Goal: Task Accomplishment & Management: Use online tool/utility

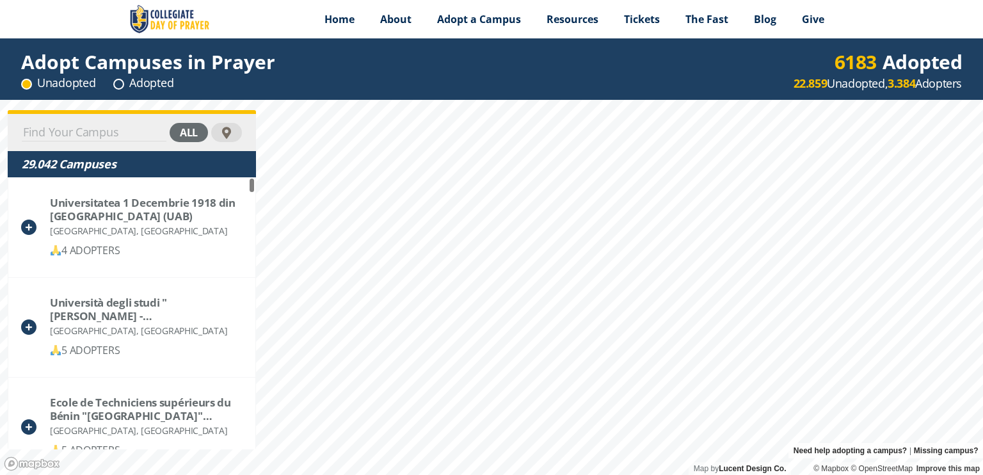
click at [84, 137] on input at bounding box center [94, 132] width 145 height 18
click at [228, 132] on div at bounding box center [227, 133] width 12 height 12
click at [120, 83] on circle at bounding box center [119, 84] width 10 height 10
click at [49, 86] on div "Unadopted" at bounding box center [58, 83] width 74 height 16
click at [448, 14] on span "Adopt a Campus" at bounding box center [479, 19] width 84 height 14
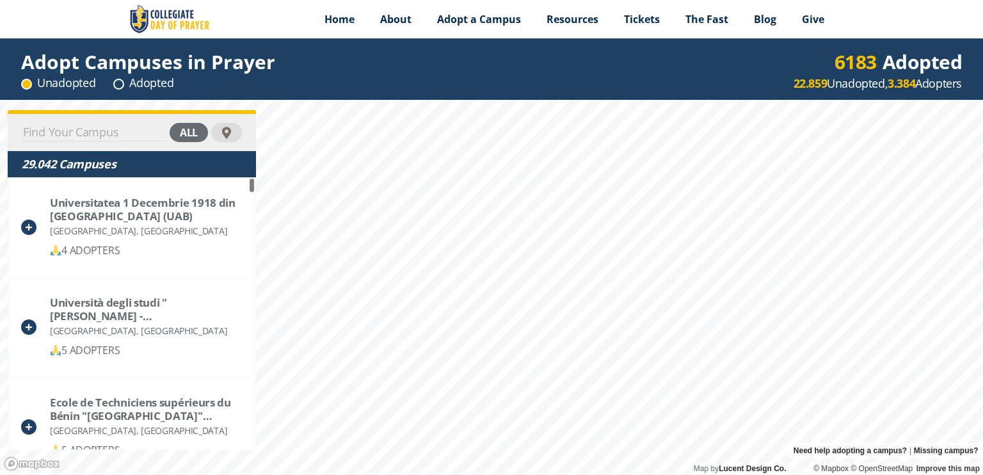
click at [177, 130] on div "all" at bounding box center [189, 132] width 38 height 19
click at [177, 130] on div "adopted" at bounding box center [174, 132] width 68 height 19
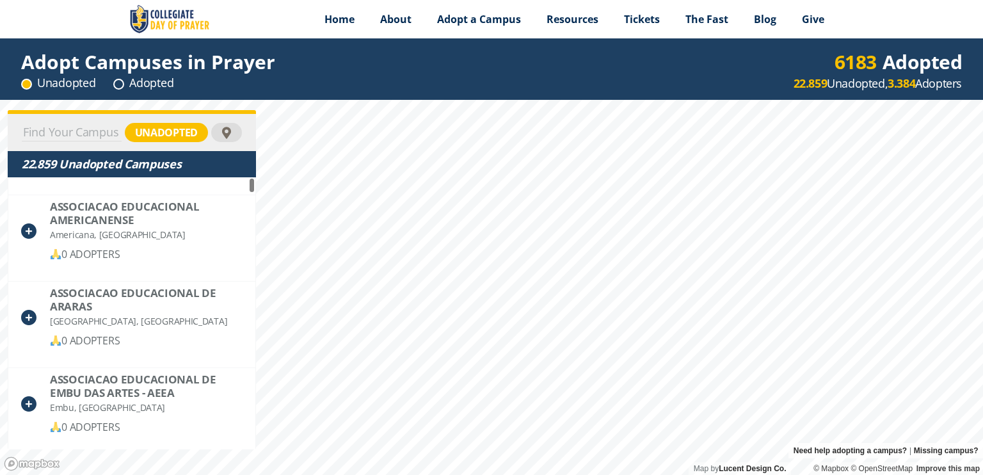
scroll to position [1663, 0]
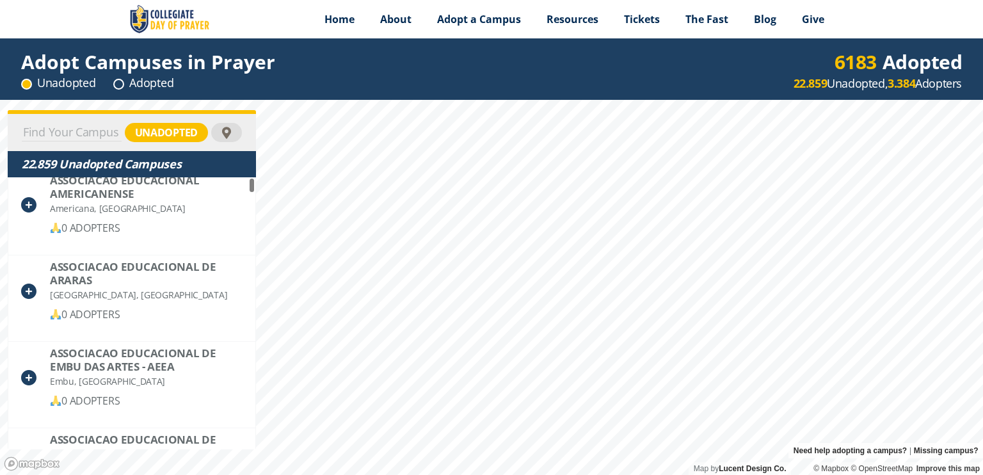
click at [150, 136] on div "unadopted" at bounding box center [166, 132] width 83 height 19
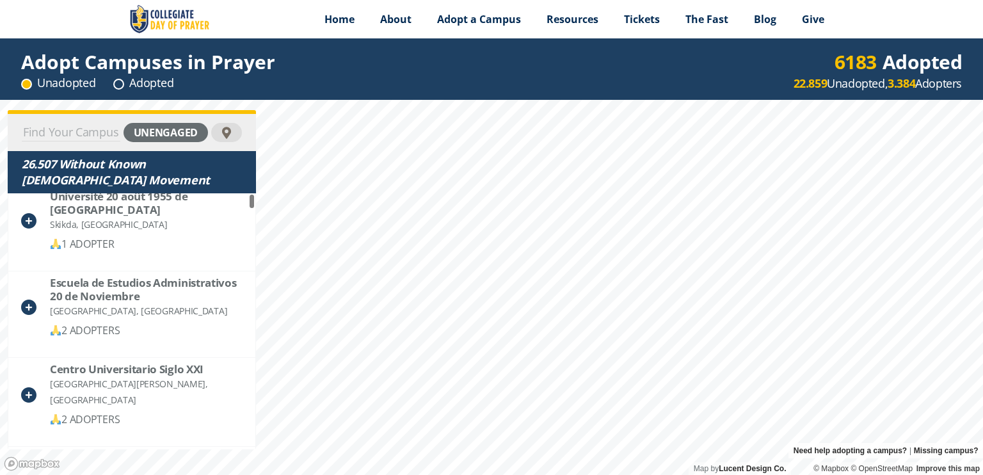
click at [150, 136] on div "unengaged" at bounding box center [165, 132] width 84 height 19
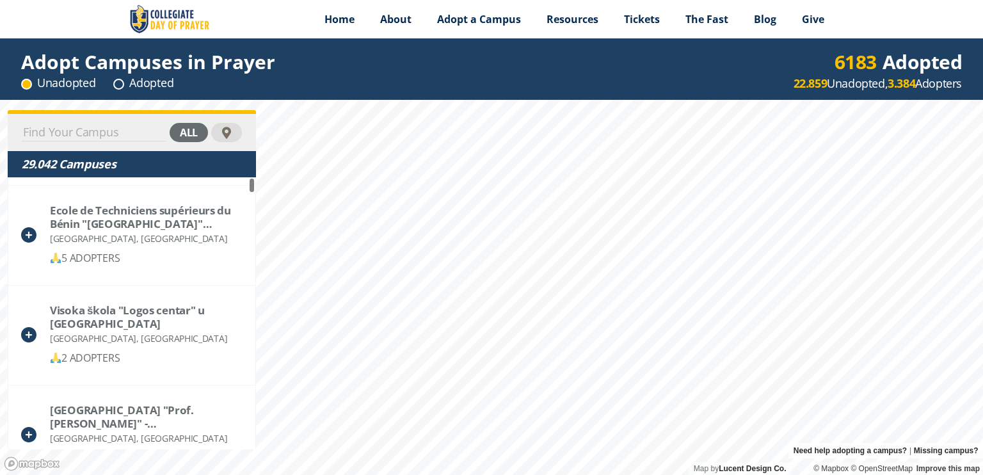
scroll to position [0, 0]
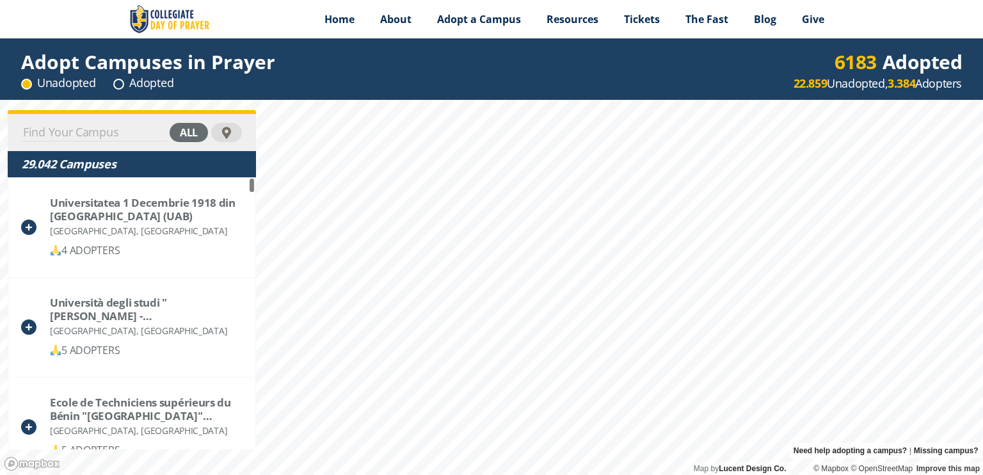
click at [184, 145] on div "all" at bounding box center [132, 132] width 248 height 37
click at [184, 138] on div "all" at bounding box center [189, 132] width 38 height 19
click at [184, 138] on div "adopted" at bounding box center [174, 132] width 68 height 19
